Goal: Subscribe to service/newsletter

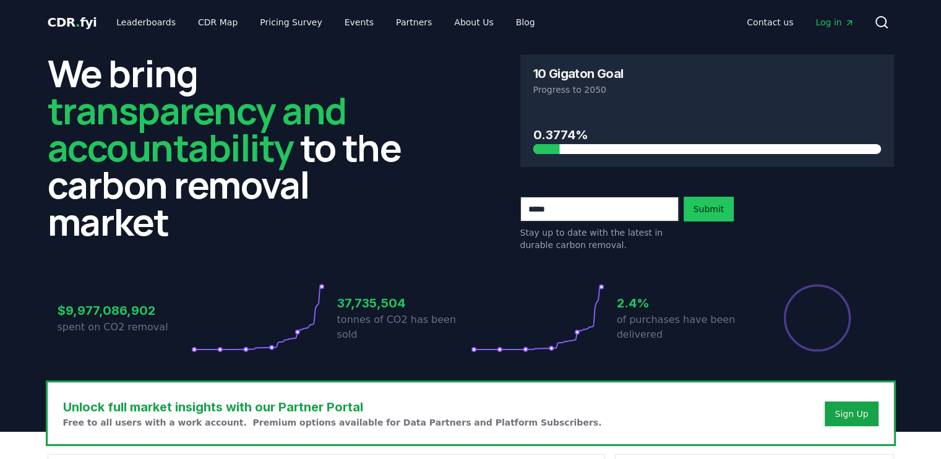
click at [572, 216] on input "email" at bounding box center [599, 209] width 158 height 25
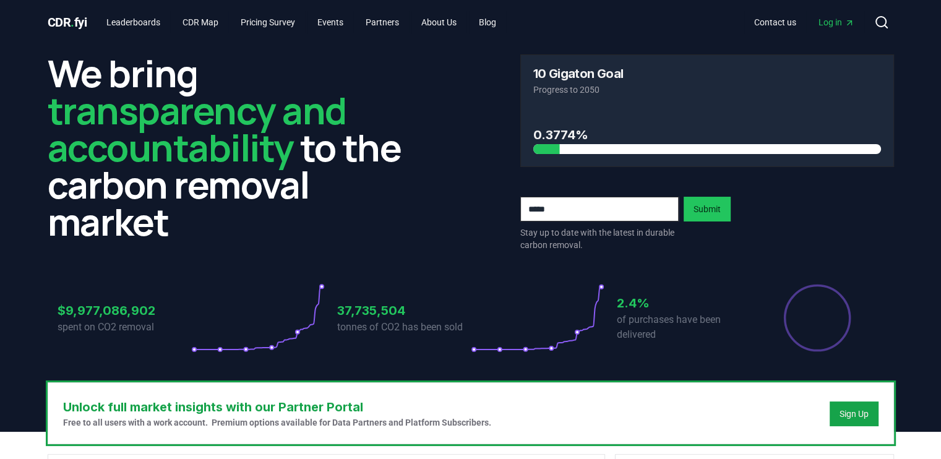
type input "**********"
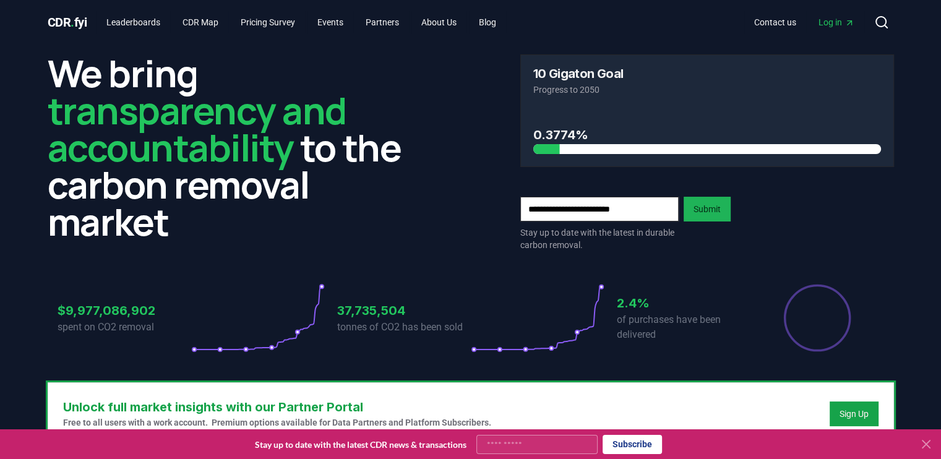
click at [718, 204] on button "Submit" at bounding box center [707, 209] width 47 height 25
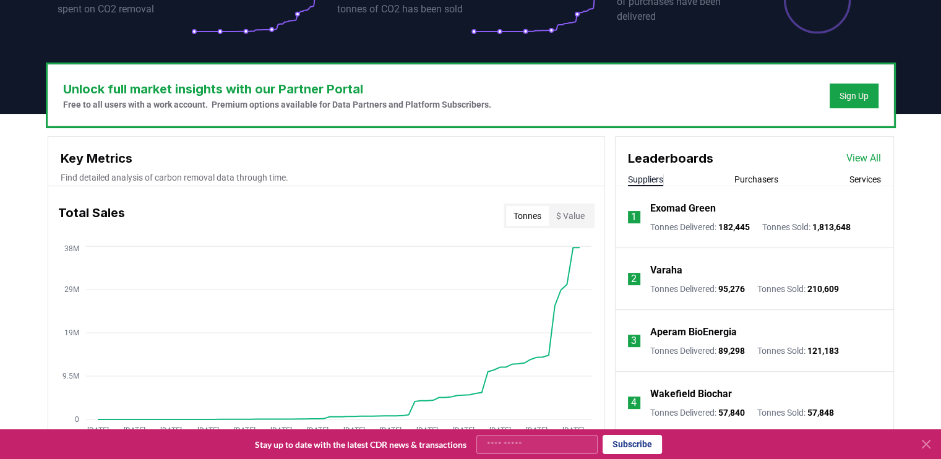
scroll to position [309, 0]
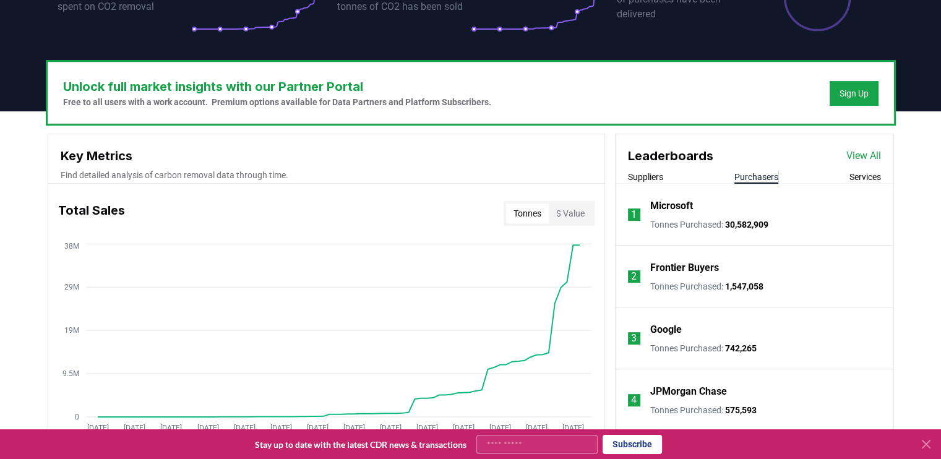
click at [742, 174] on button "Purchasers" at bounding box center [756, 177] width 44 height 12
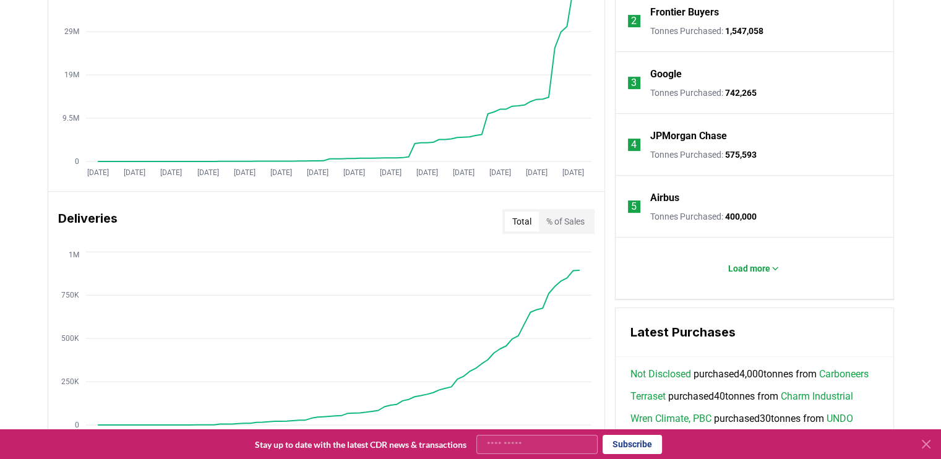
scroll to position [562, 0]
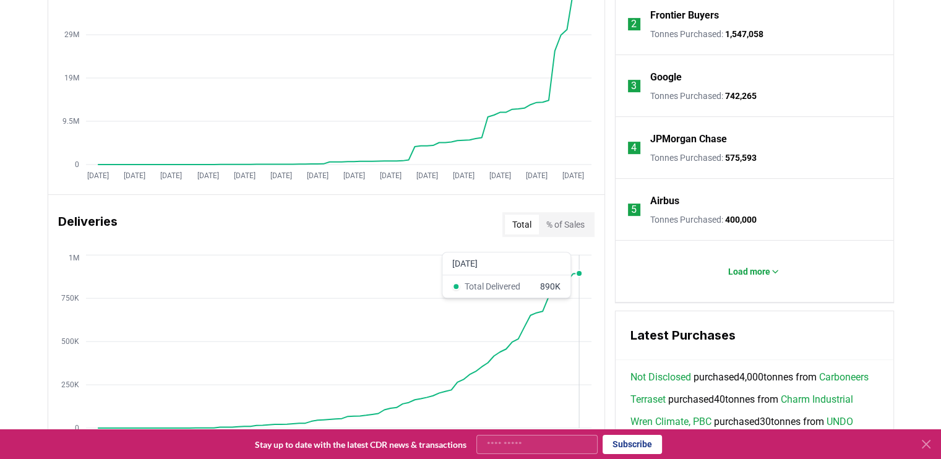
click at [578, 272] on circle at bounding box center [579, 273] width 6 height 6
click at [728, 265] on p "Load more" at bounding box center [749, 271] width 42 height 12
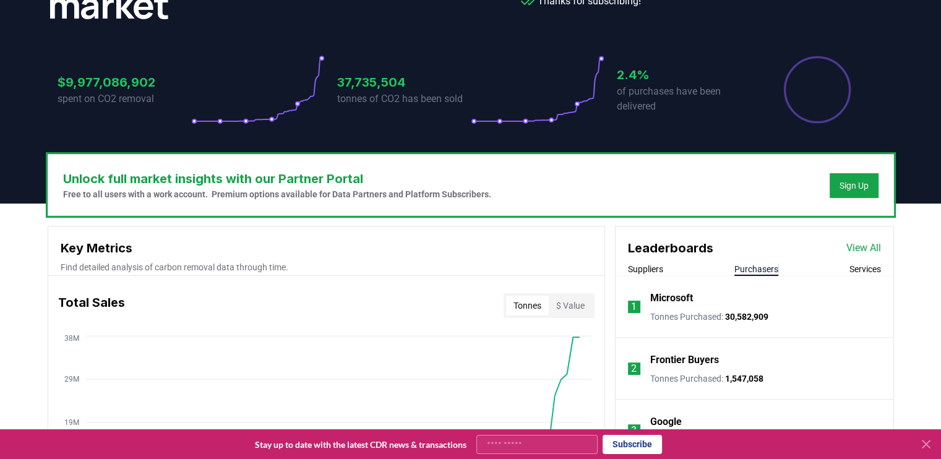
scroll to position [191, 0]
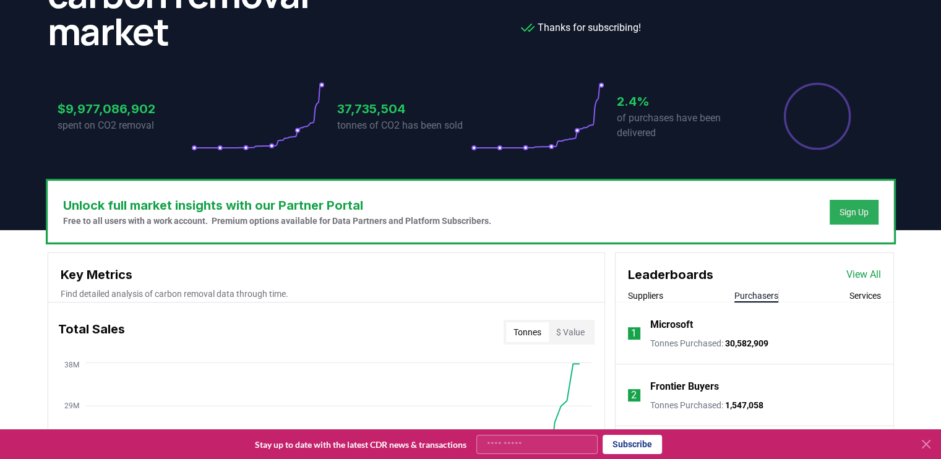
click at [843, 210] on div "Sign Up" at bounding box center [853, 212] width 29 height 12
click at [525, 440] on input "Your email" at bounding box center [536, 444] width 121 height 19
type input "**********"
click at [631, 440] on button "Subscribe" at bounding box center [632, 444] width 59 height 19
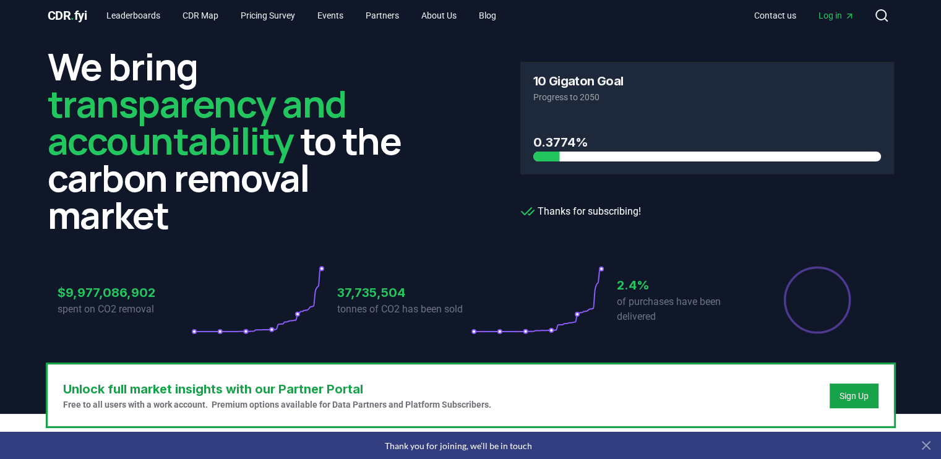
scroll to position [0, 0]
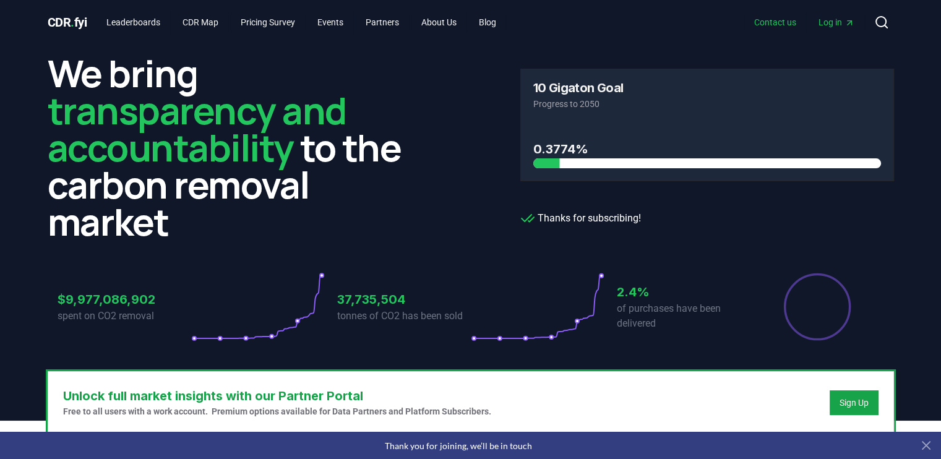
click at [766, 22] on link "Contact us" at bounding box center [775, 22] width 62 height 22
